Goal: Navigation & Orientation: Find specific page/section

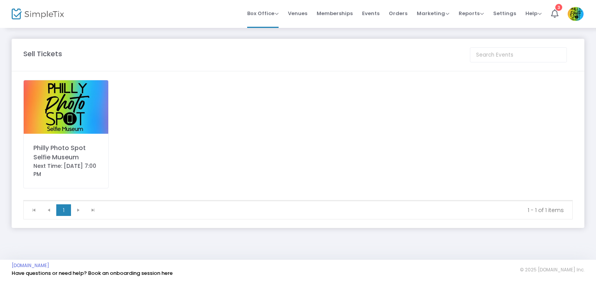
click at [73, 111] on img at bounding box center [66, 107] width 85 height 54
click at [98, 103] on img at bounding box center [66, 107] width 85 height 54
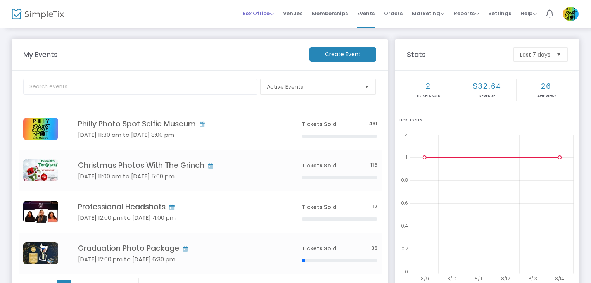
click at [262, 13] on span "Box Office" at bounding box center [257, 13] width 31 height 7
